Goal: Task Accomplishment & Management: Complete application form

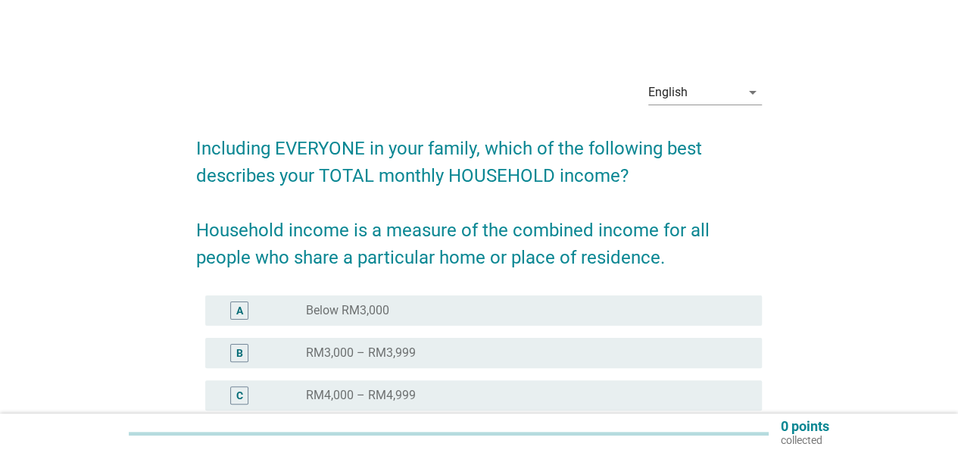
scroll to position [201, 0]
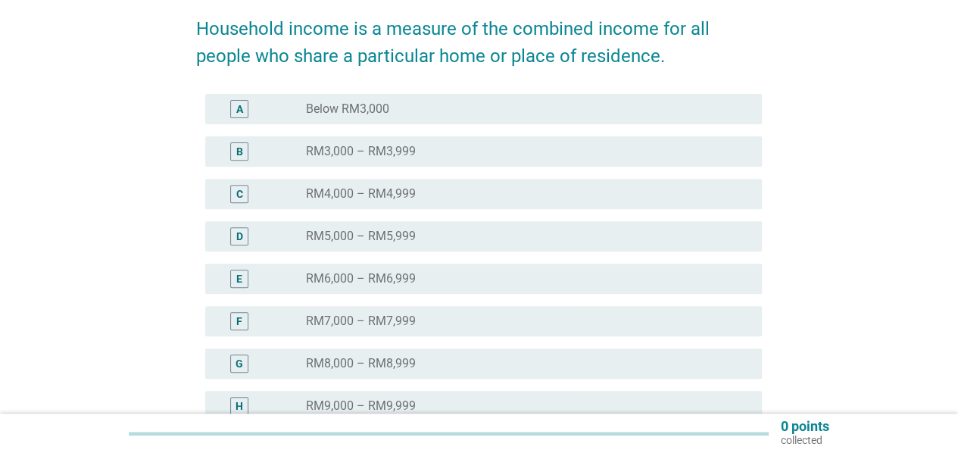
click at [519, 366] on div "radio_button_unchecked RM8,000 – RM8,999" at bounding box center [522, 363] width 432 height 15
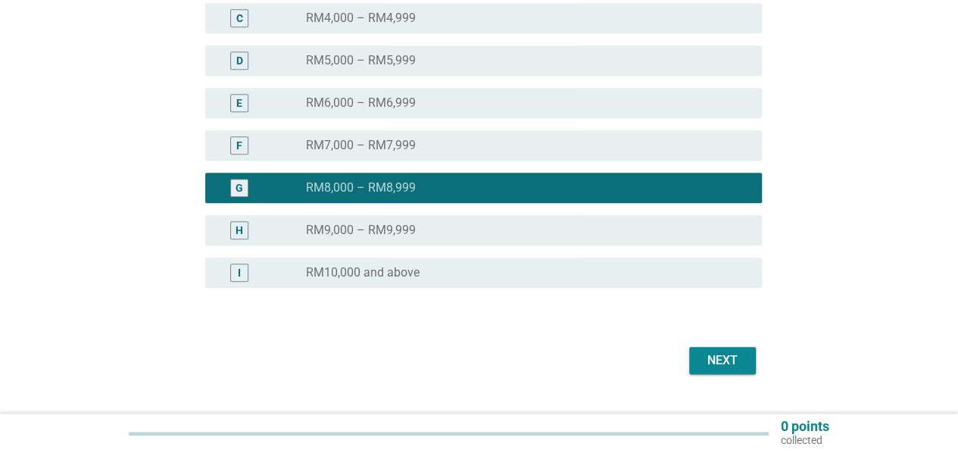
scroll to position [411, 0]
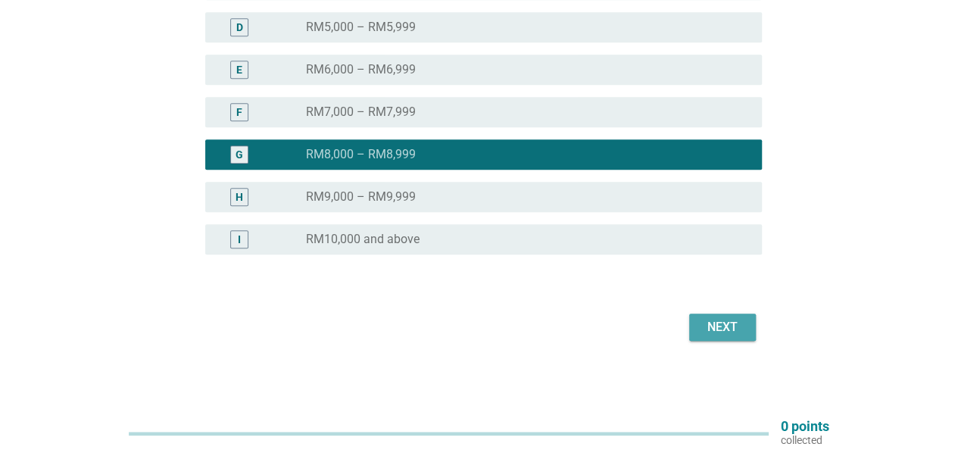
click at [738, 333] on div "Next" at bounding box center [722, 327] width 42 height 18
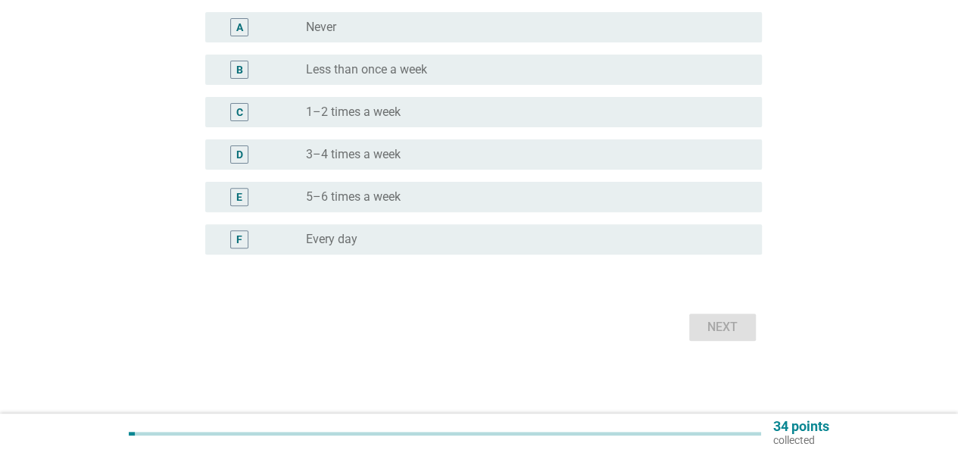
scroll to position [0, 0]
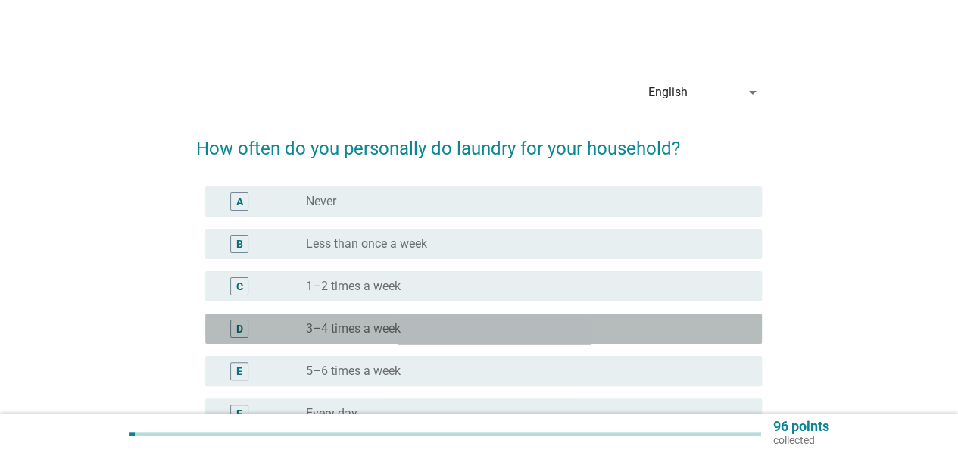
click at [487, 320] on div "radio_button_unchecked 3–4 times a week" at bounding box center [528, 329] width 444 height 18
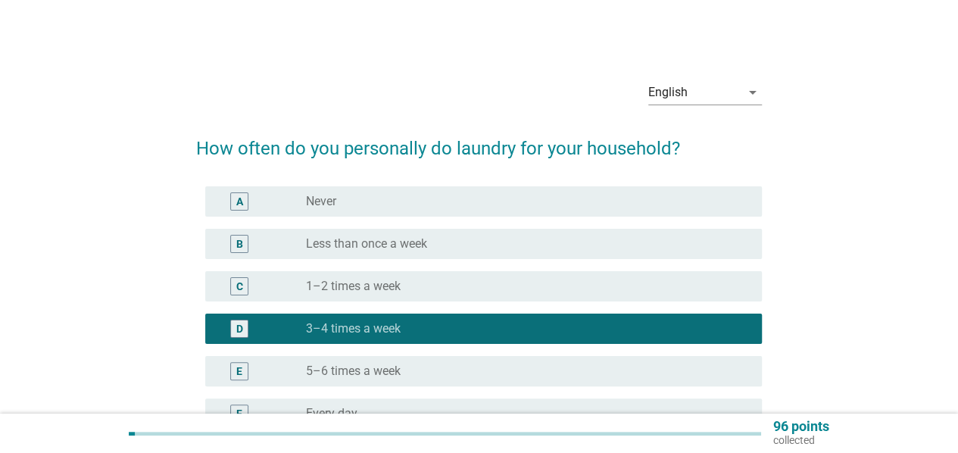
scroll to position [174, 0]
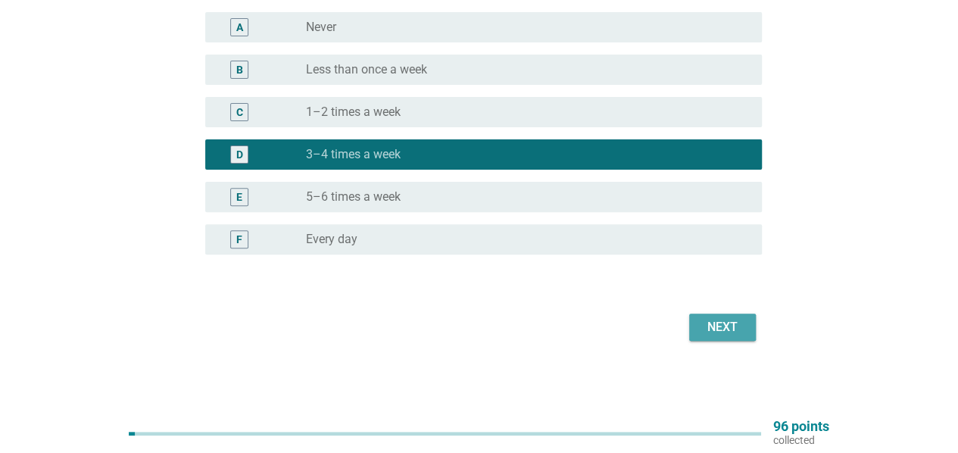
click at [724, 333] on div "Next" at bounding box center [722, 327] width 42 height 18
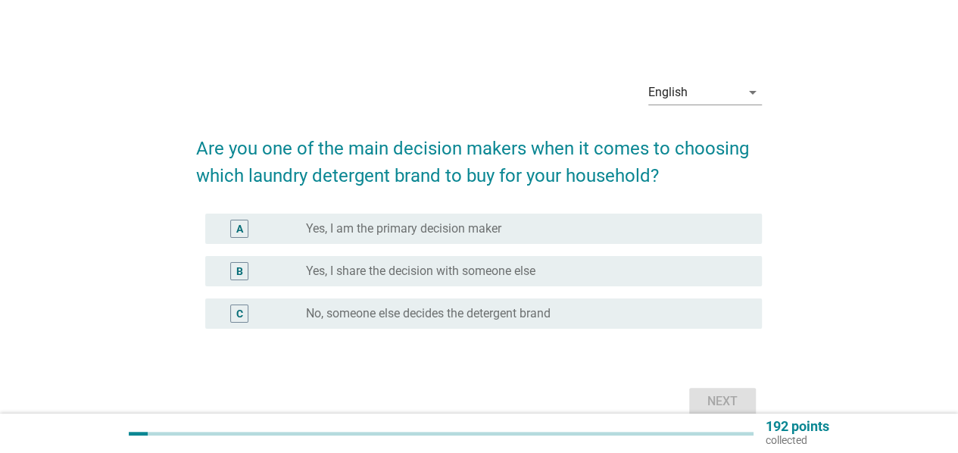
click at [486, 231] on label "Yes, I am the primary decision maker" at bounding box center [403, 228] width 195 height 15
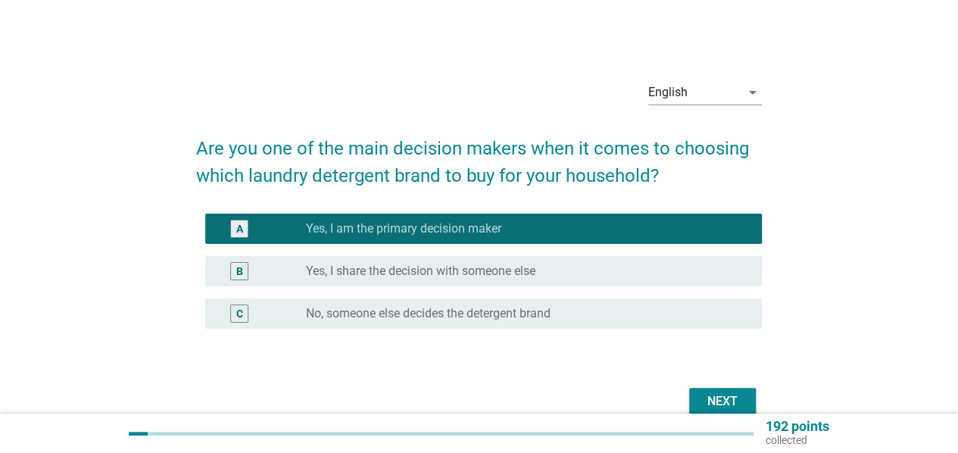
click at [698, 392] on button "Next" at bounding box center [722, 401] width 67 height 27
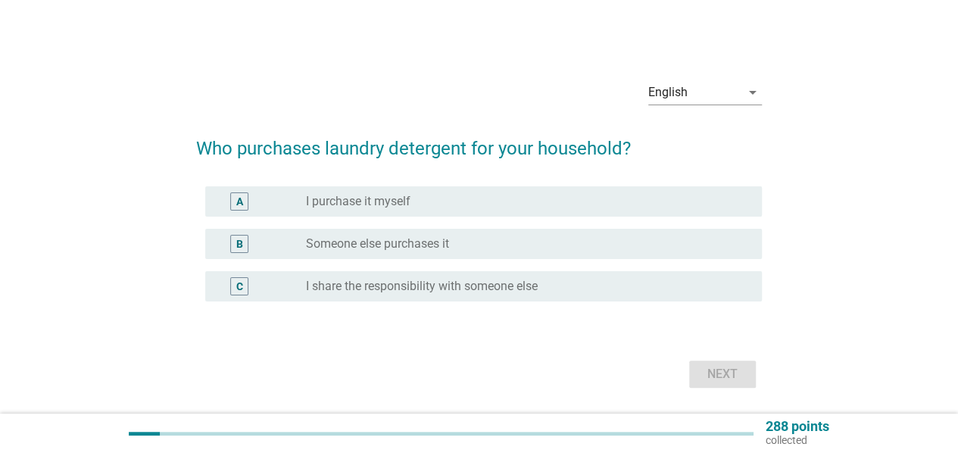
click at [437, 198] on div "radio_button_unchecked I purchase it myself" at bounding box center [522, 201] width 432 height 15
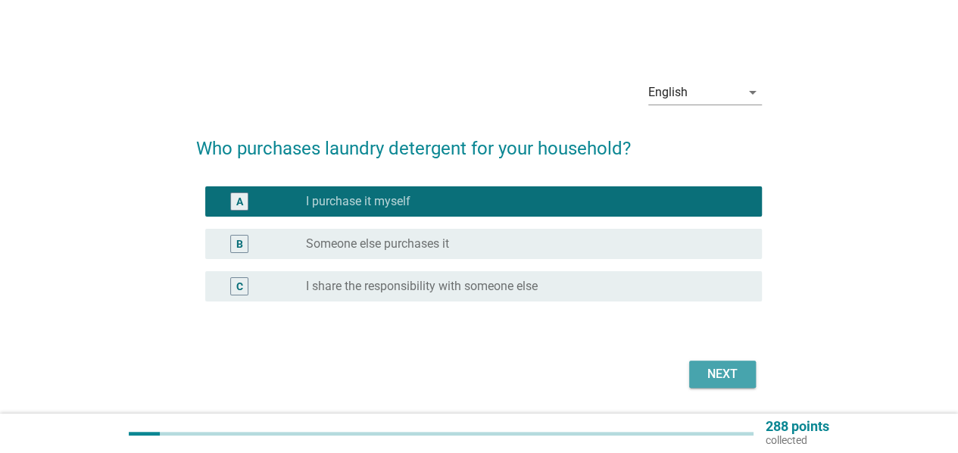
click at [701, 373] on div "Next" at bounding box center [722, 374] width 42 height 18
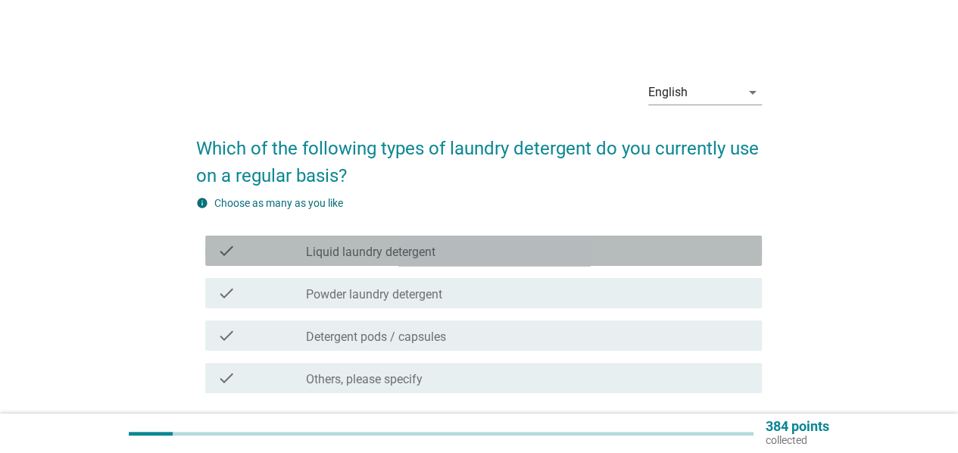
click at [532, 258] on div "check_box_outline_blank Liquid laundry detergent" at bounding box center [528, 251] width 444 height 18
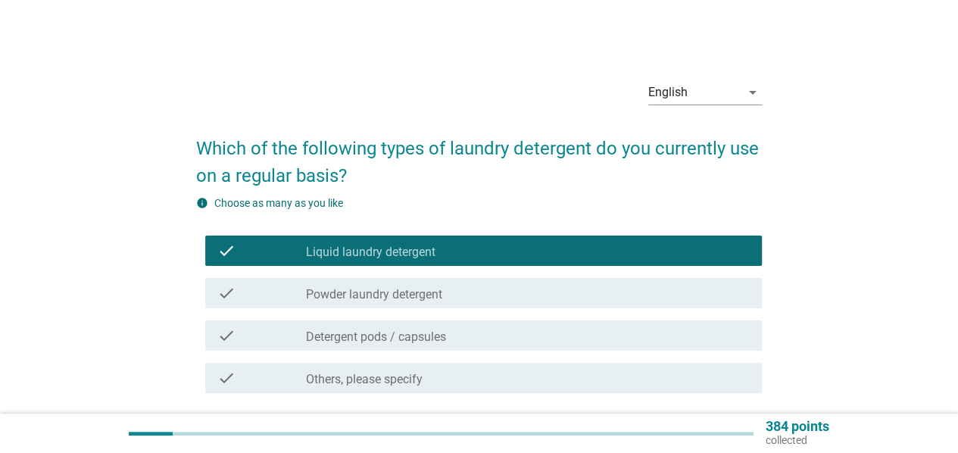
scroll to position [101, 0]
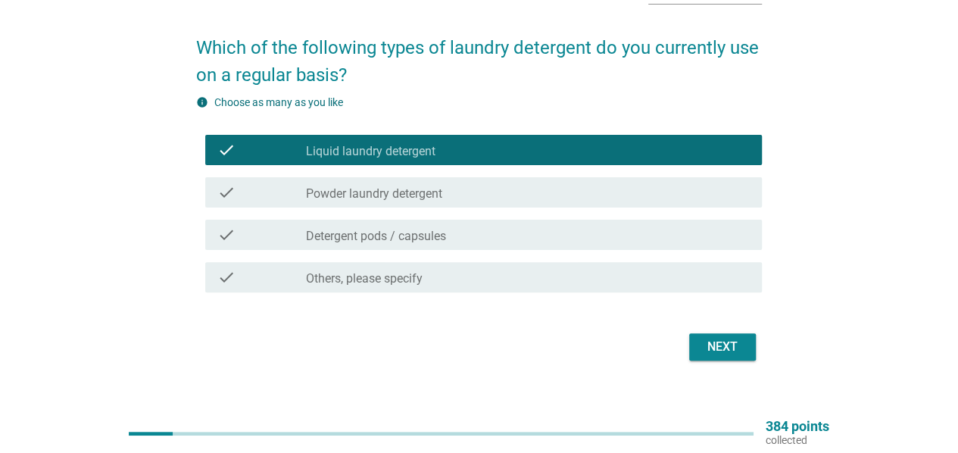
click at [497, 234] on div "check_box_outline_blank Detergent pods / capsules" at bounding box center [528, 235] width 444 height 18
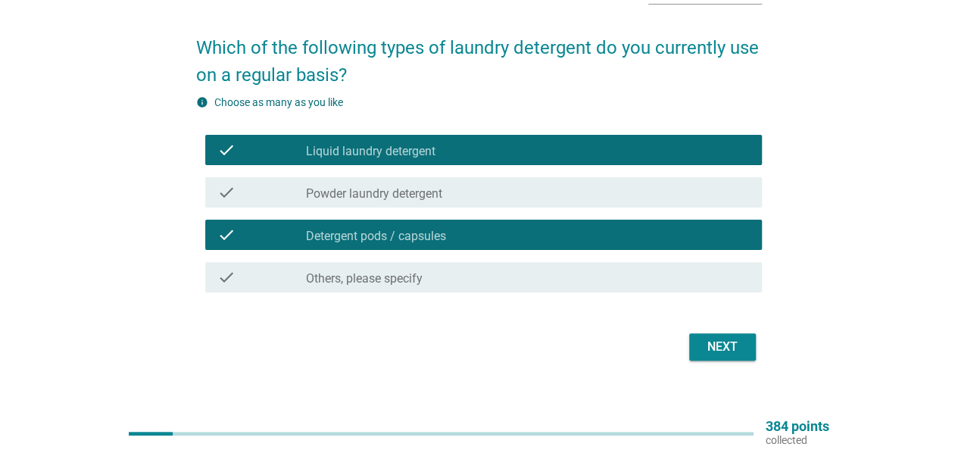
click at [504, 237] on div "check_box_outline_blank Detergent pods / capsules" at bounding box center [528, 235] width 444 height 18
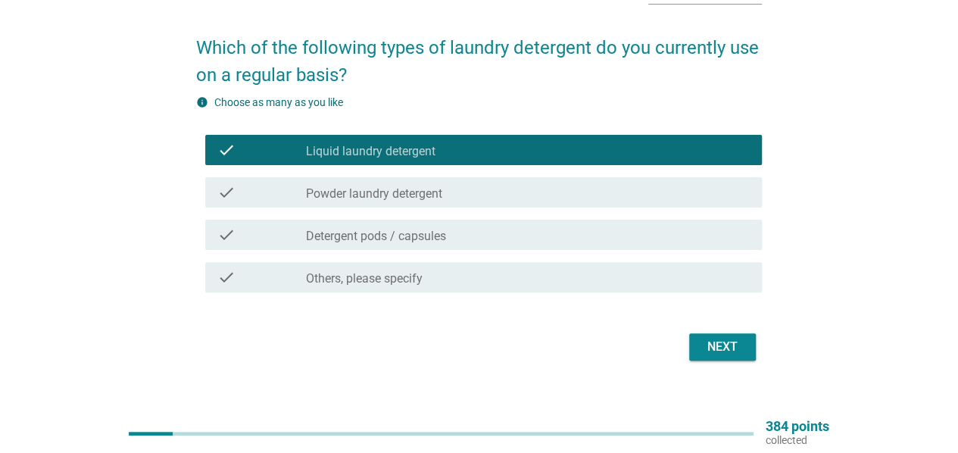
click at [470, 195] on div "check_box_outline_blank Powder laundry detergent" at bounding box center [528, 192] width 444 height 18
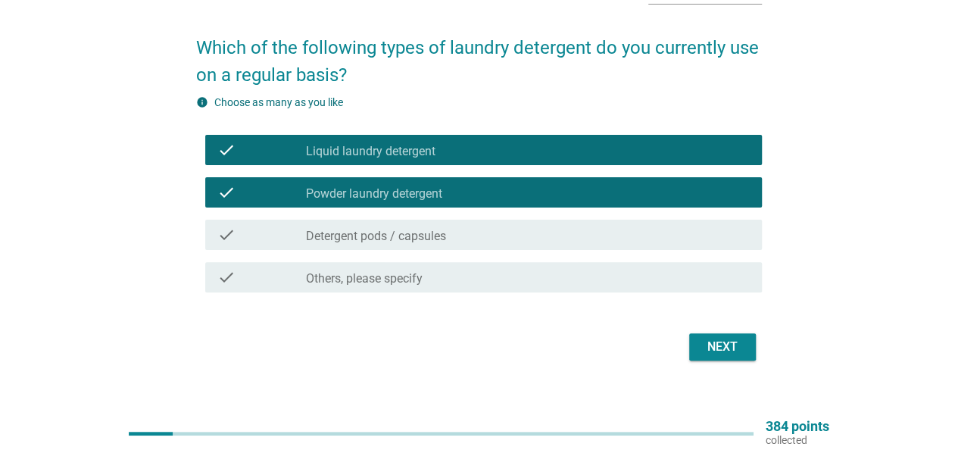
click at [709, 350] on div "Next" at bounding box center [722, 347] width 42 height 18
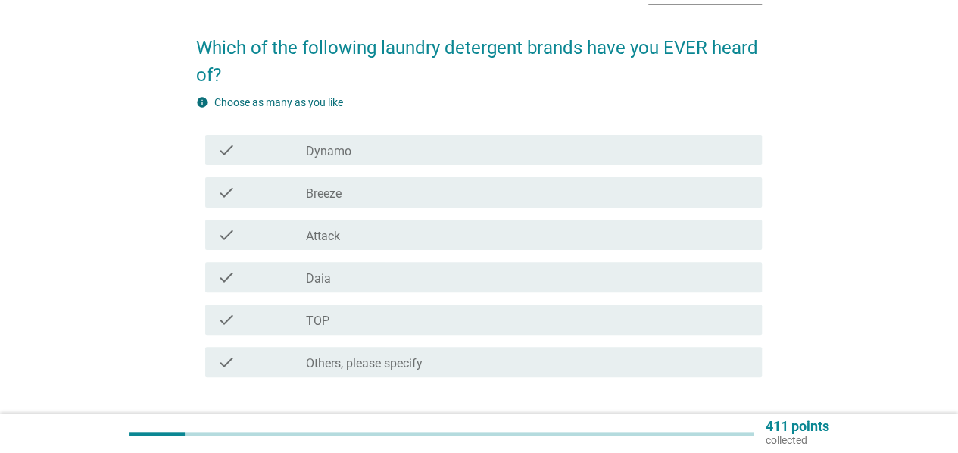
scroll to position [0, 0]
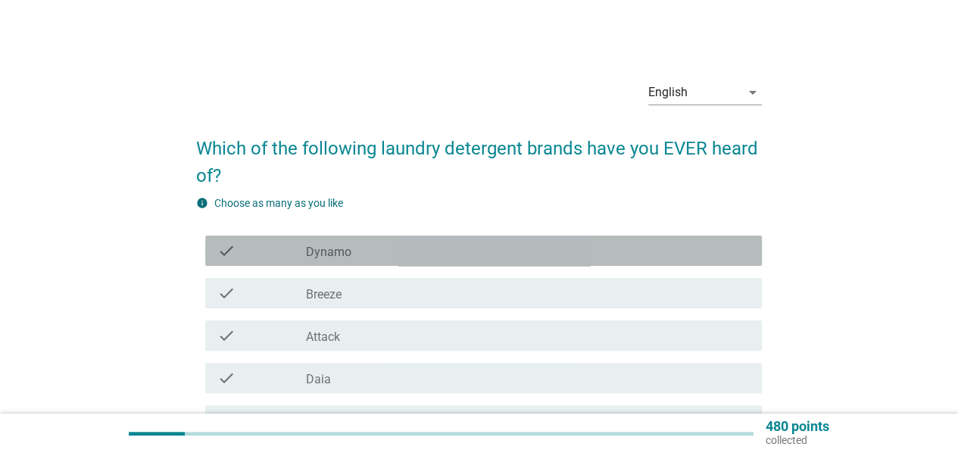
click at [463, 248] on div "check_box_outline_blank Dynamo" at bounding box center [528, 251] width 444 height 18
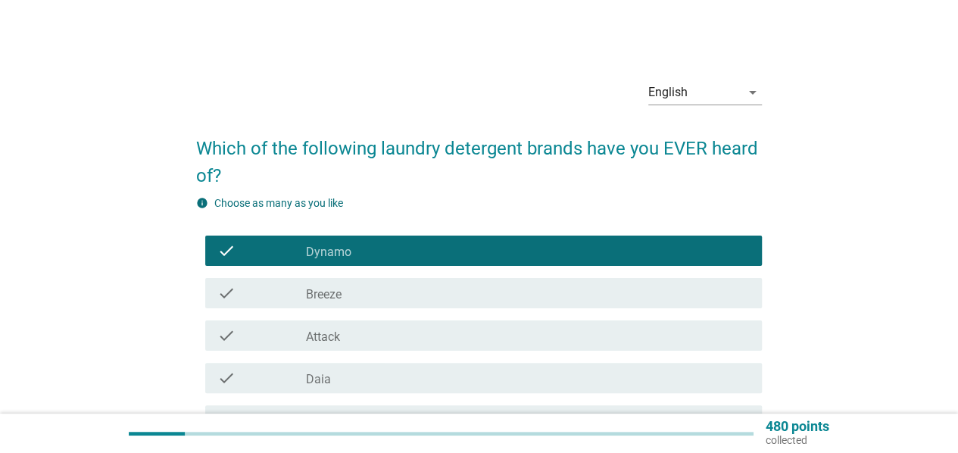
click at [468, 292] on div "check_box_outline_blank Breeze" at bounding box center [528, 293] width 444 height 18
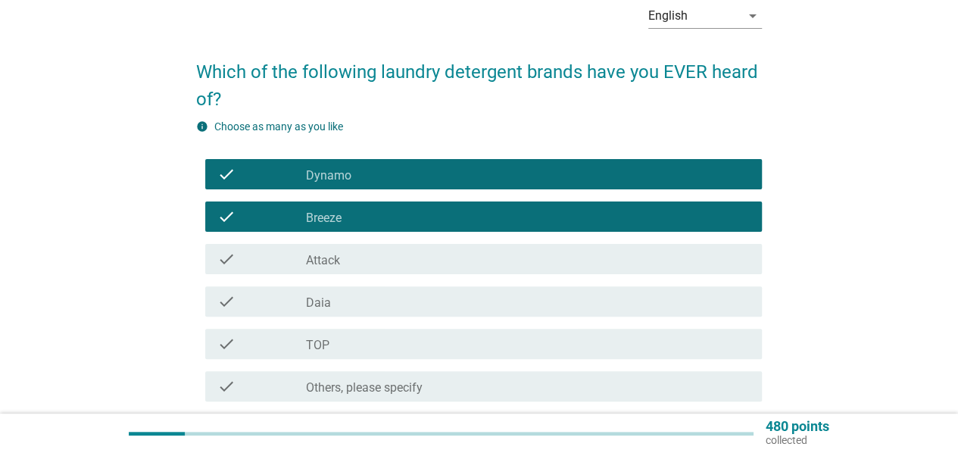
scroll to position [101, 0]
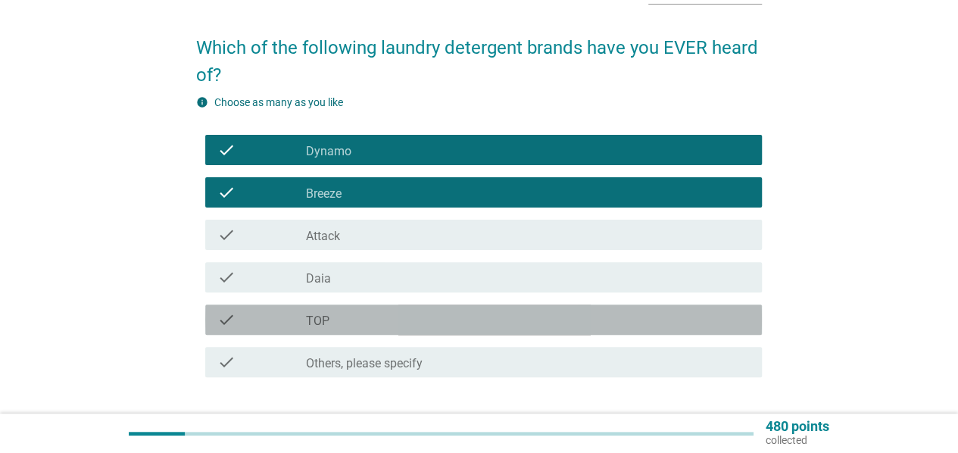
click at [483, 323] on div "check_box_outline_blank TOP" at bounding box center [528, 320] width 444 height 18
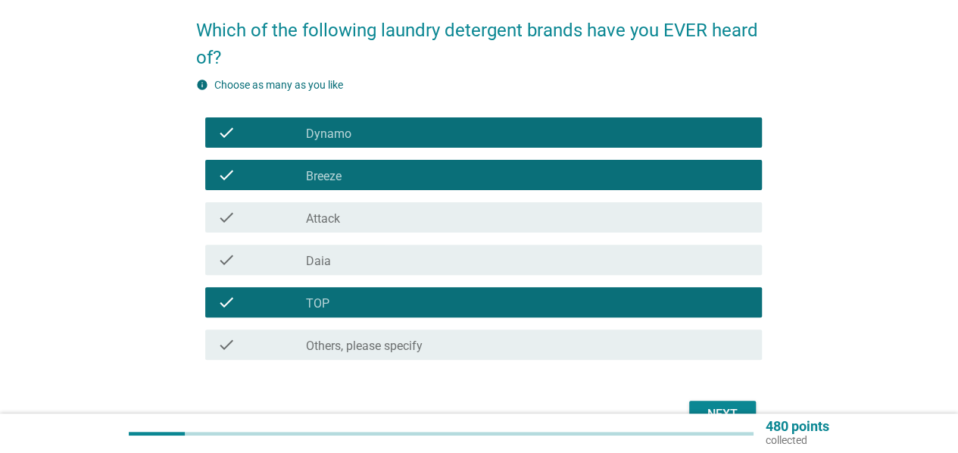
scroll to position [205, 0]
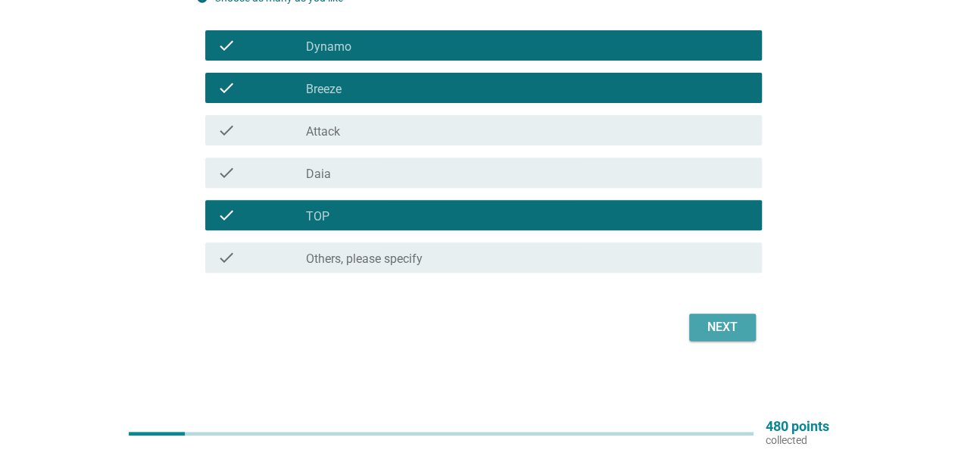
click at [736, 334] on div "Next" at bounding box center [722, 327] width 42 height 18
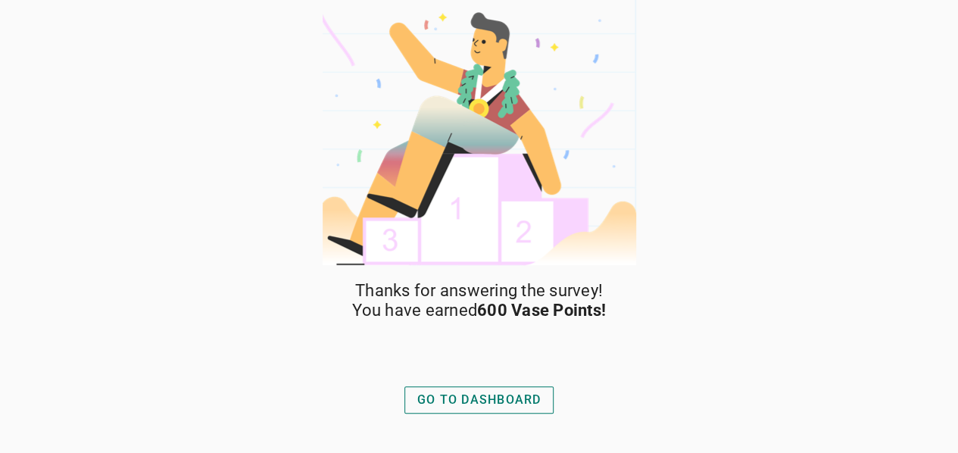
click at [438, 401] on div "GO TO DASHBOARD" at bounding box center [479, 400] width 124 height 18
